Goal: Task Accomplishment & Management: Use online tool/utility

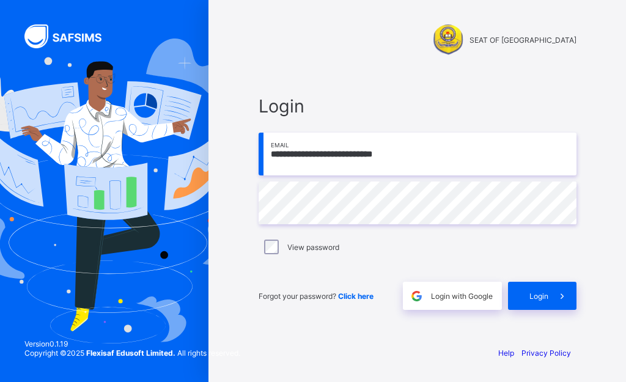
type input "**********"
click at [552, 294] on span at bounding box center [563, 296] width 28 height 28
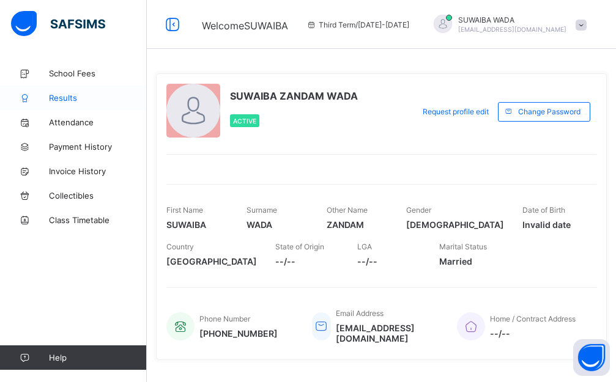
click at [64, 102] on span "Results" at bounding box center [98, 98] width 98 height 10
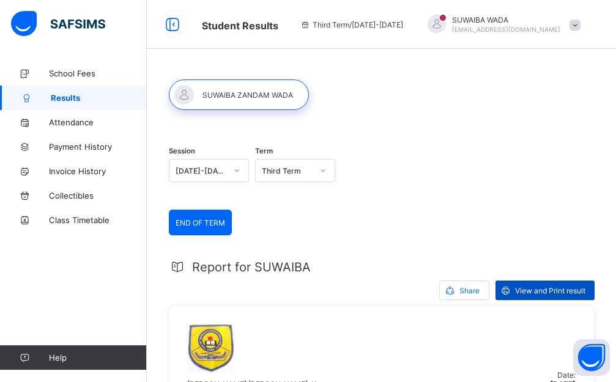
click at [549, 288] on span "View and Print result" at bounding box center [550, 290] width 70 height 9
click at [574, 21] on div "SUWAIBA WADA suwaibawadazandam@public.com" at bounding box center [500, 25] width 171 height 20
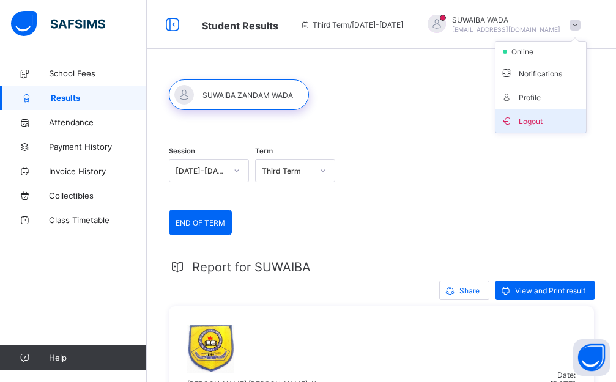
click at [532, 122] on span "Logout" at bounding box center [540, 121] width 81 height 14
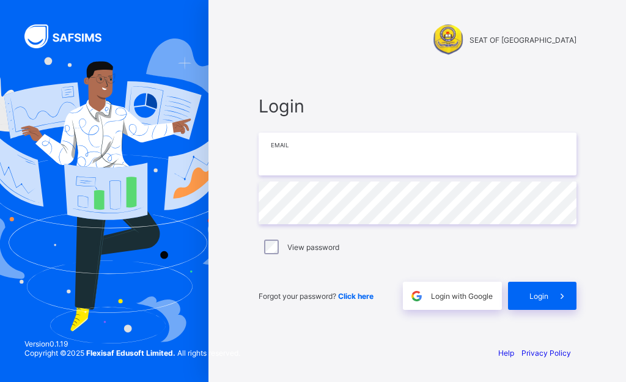
click at [391, 157] on input "email" at bounding box center [418, 154] width 318 height 43
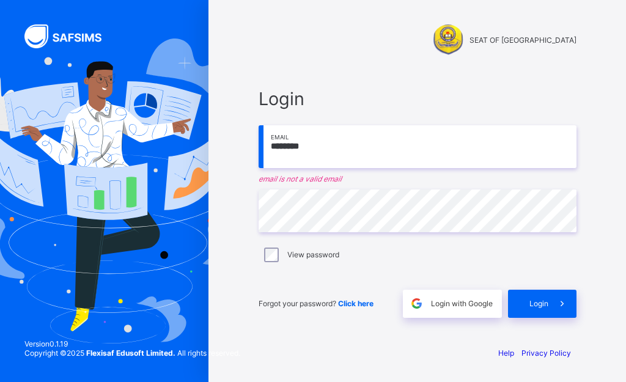
type input "**********"
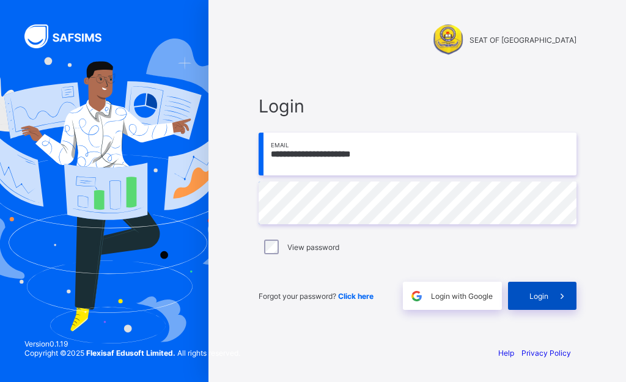
click at [528, 294] on div "Login" at bounding box center [542, 296] width 68 height 28
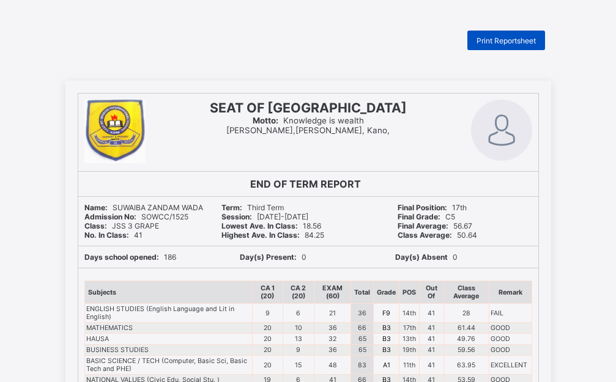
click at [517, 39] on span "Print Reportsheet" at bounding box center [505, 40] width 59 height 9
click at [518, 46] on div "Print Reportsheet" at bounding box center [506, 41] width 78 height 20
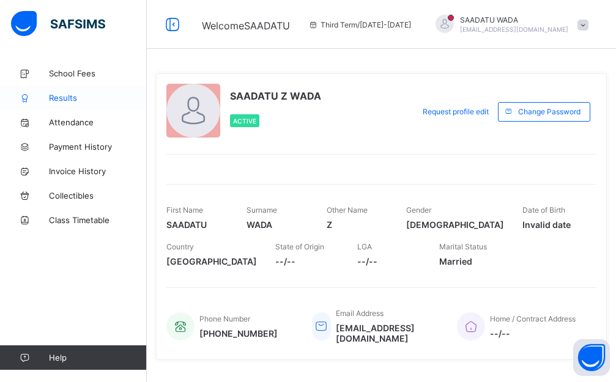
click at [72, 101] on span "Results" at bounding box center [98, 98] width 98 height 10
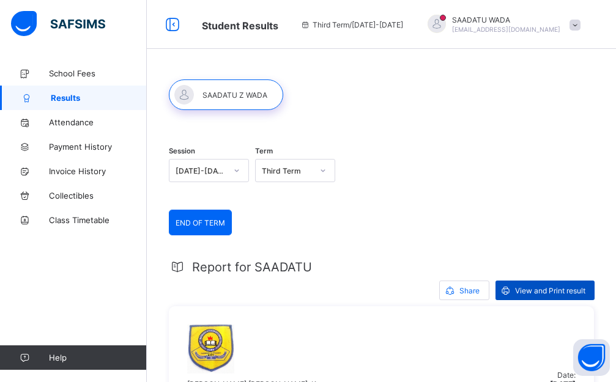
click at [575, 287] on span "View and Print result" at bounding box center [550, 290] width 70 height 9
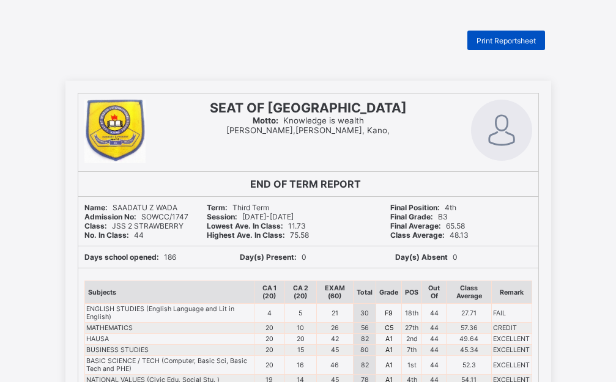
click at [490, 36] on span "Print Reportsheet" at bounding box center [505, 40] width 59 height 9
